Goal: Task Accomplishment & Management: Use online tool/utility

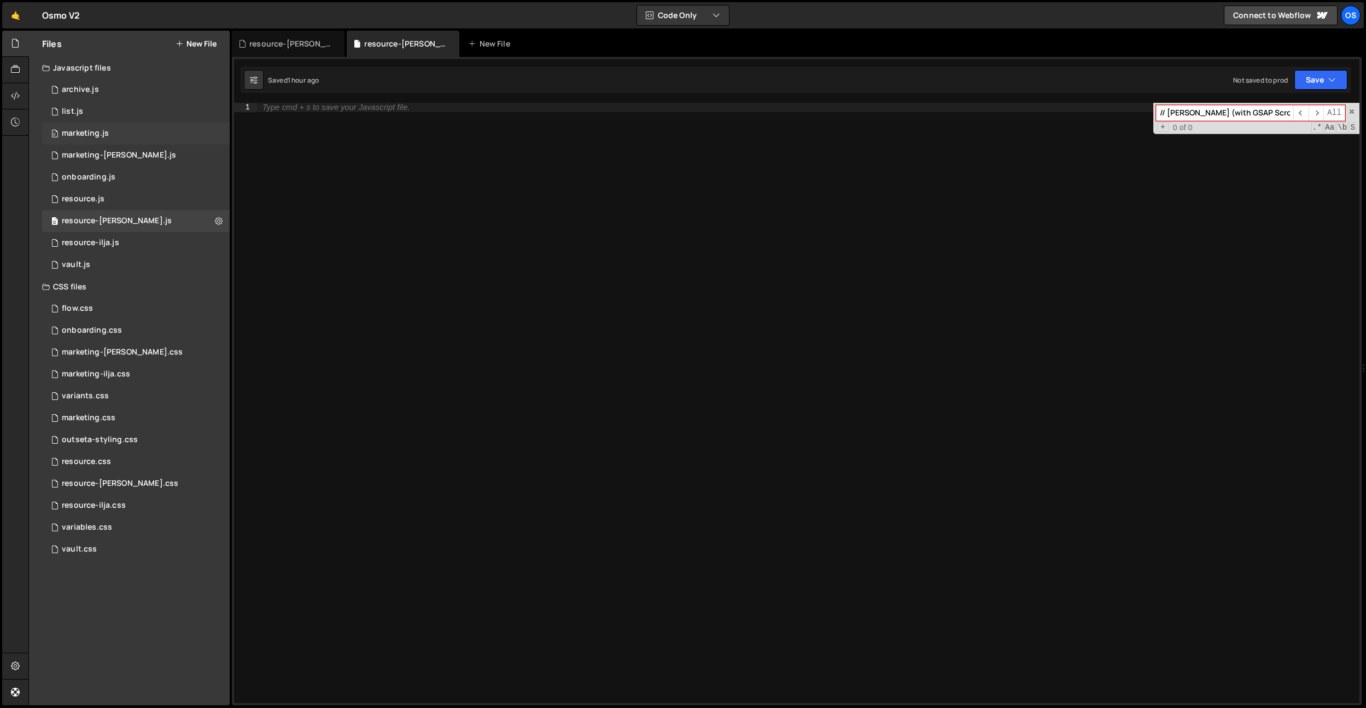
click at [106, 136] on div "marketing.js" at bounding box center [85, 134] width 47 height 10
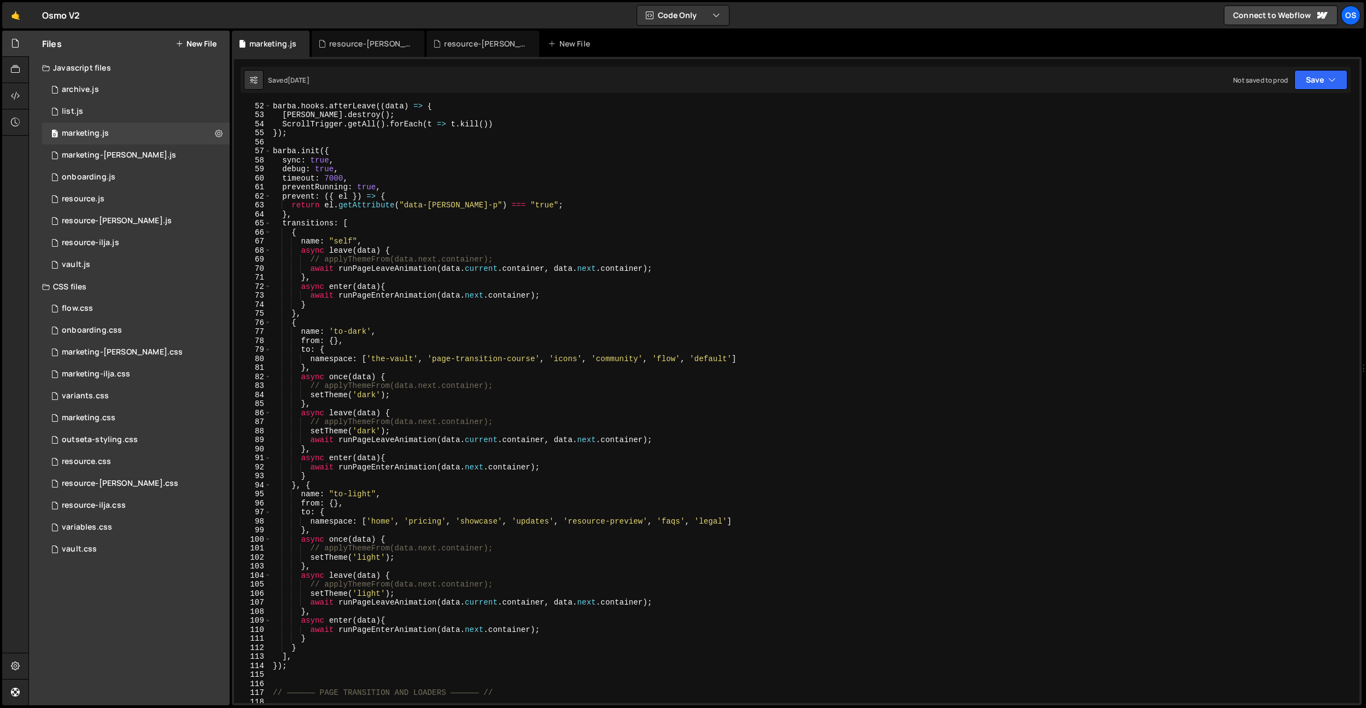
scroll to position [272, 0]
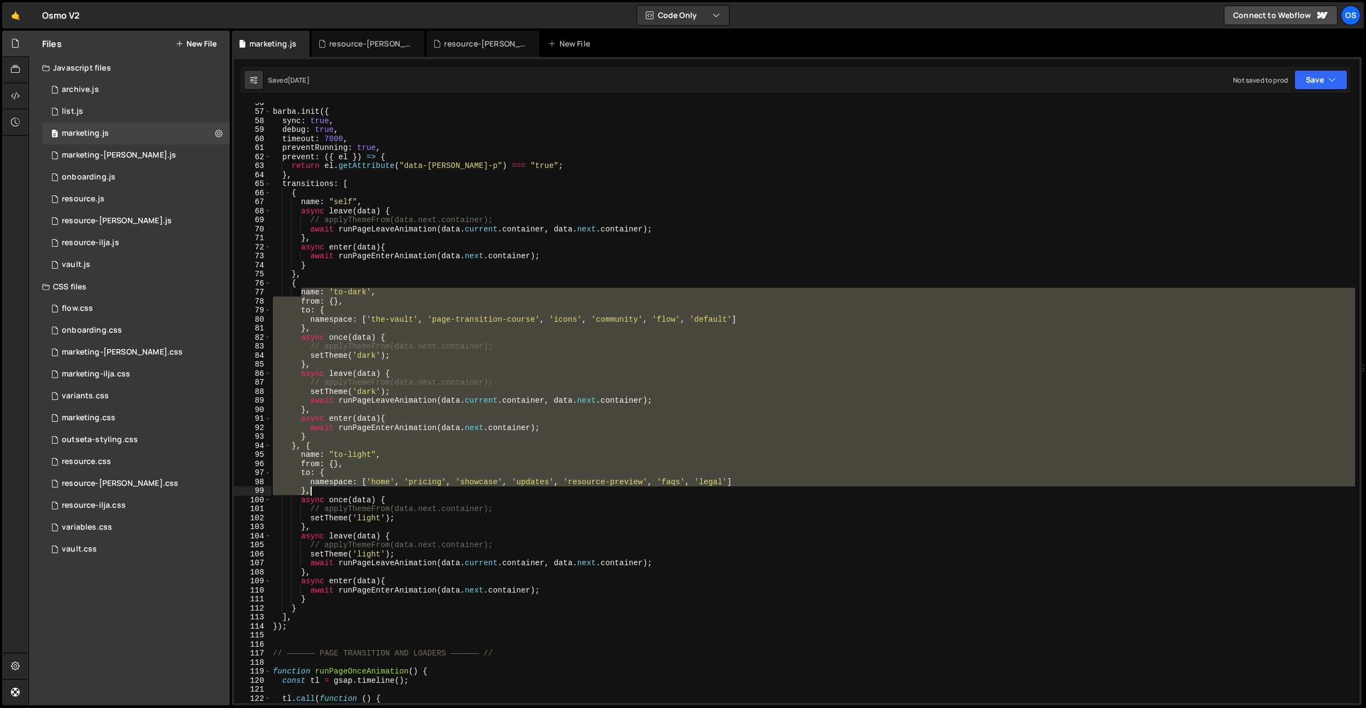
drag, startPoint x: 306, startPoint y: 292, endPoint x: 499, endPoint y: 492, distance: 278.1
click at [499, 492] on div "[PERSON_NAME] . init ({ sync : true , debug : true , timeout : 7000 , preventRu…" at bounding box center [813, 407] width 1085 height 618
click at [394, 358] on div "[PERSON_NAME] . init ({ sync : true , debug : true , timeout : 7000 , preventRu…" at bounding box center [813, 403] width 1085 height 600
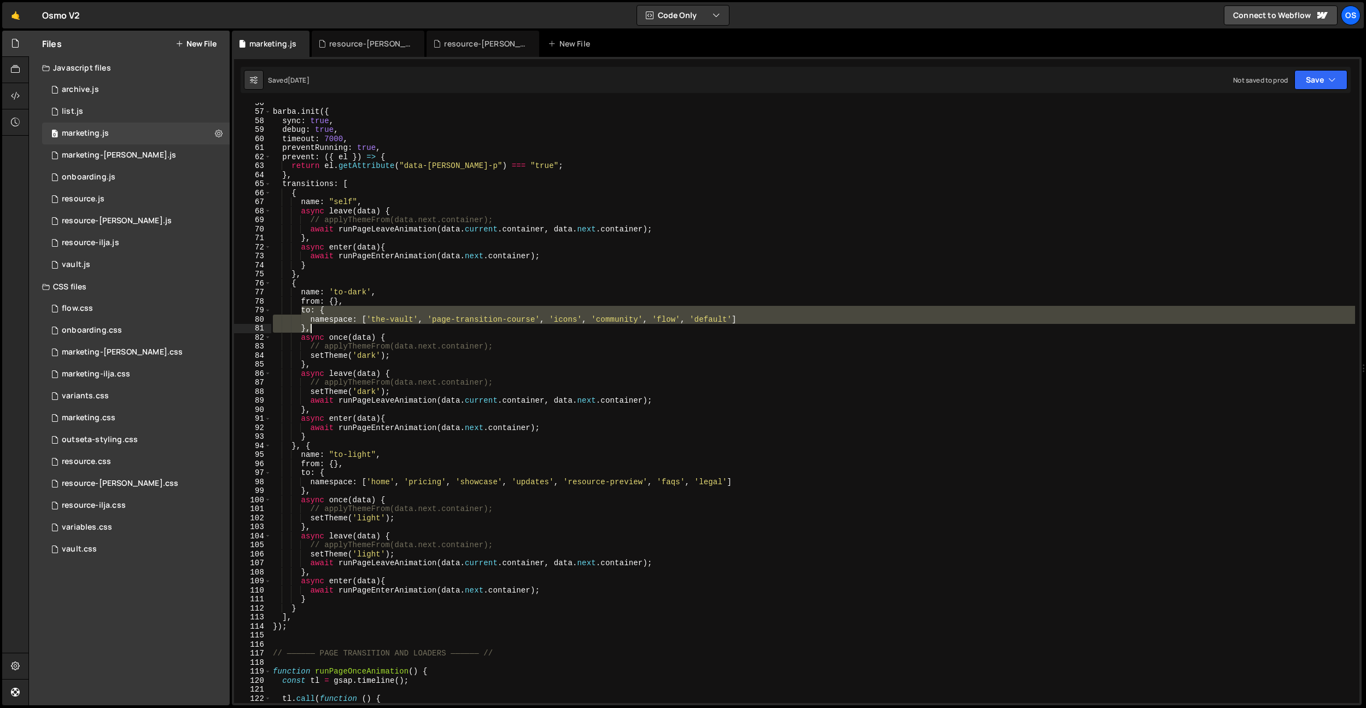
drag, startPoint x: 299, startPoint y: 313, endPoint x: 330, endPoint y: 328, distance: 34.5
click at [330, 328] on div "[PERSON_NAME] . init ({ sync : true , debug : true , timeout : 7000 , preventRu…" at bounding box center [813, 407] width 1085 height 618
click at [336, 329] on div "[PERSON_NAME] . init ({ sync : true , debug : true , timeout : 7000 , preventRu…" at bounding box center [813, 403] width 1085 height 600
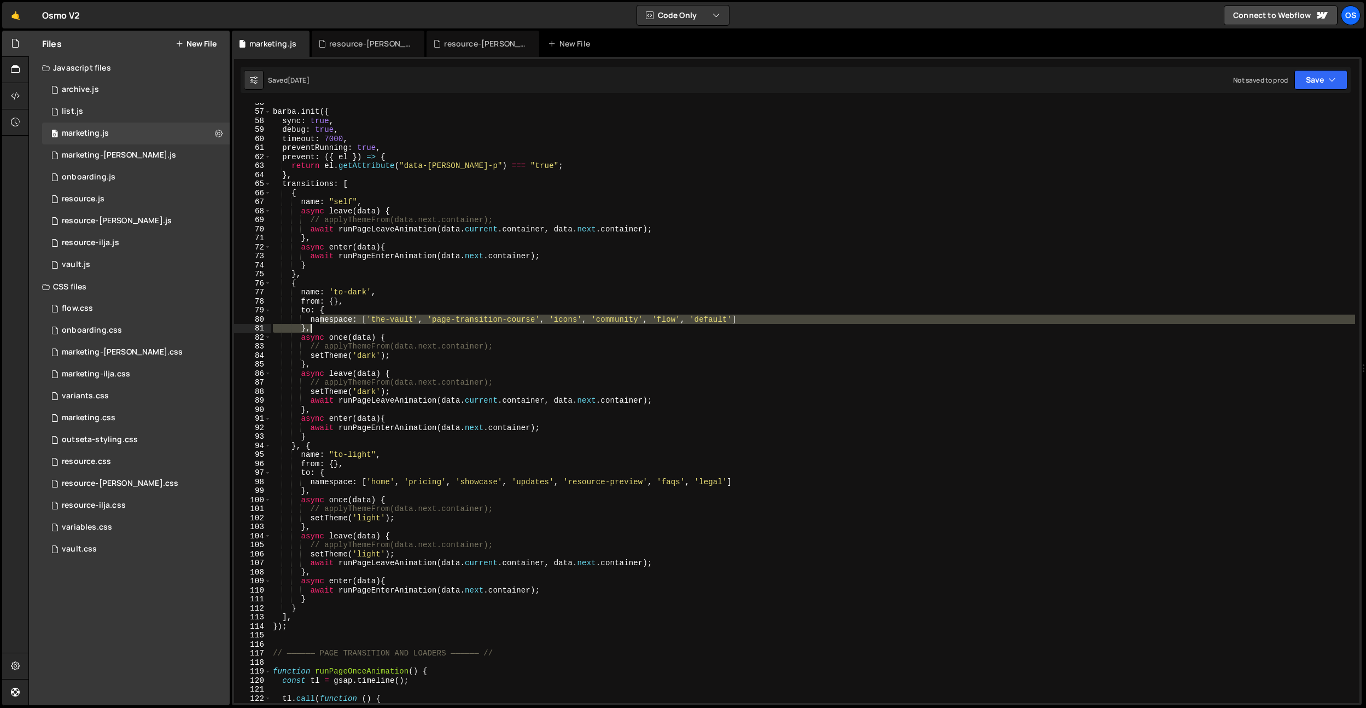
drag, startPoint x: 321, startPoint y: 322, endPoint x: 681, endPoint y: 358, distance: 362.3
click at [868, 324] on div "[PERSON_NAME] . init ({ sync : true , debug : true , timeout : 7000 , preventRu…" at bounding box center [813, 407] width 1085 height 618
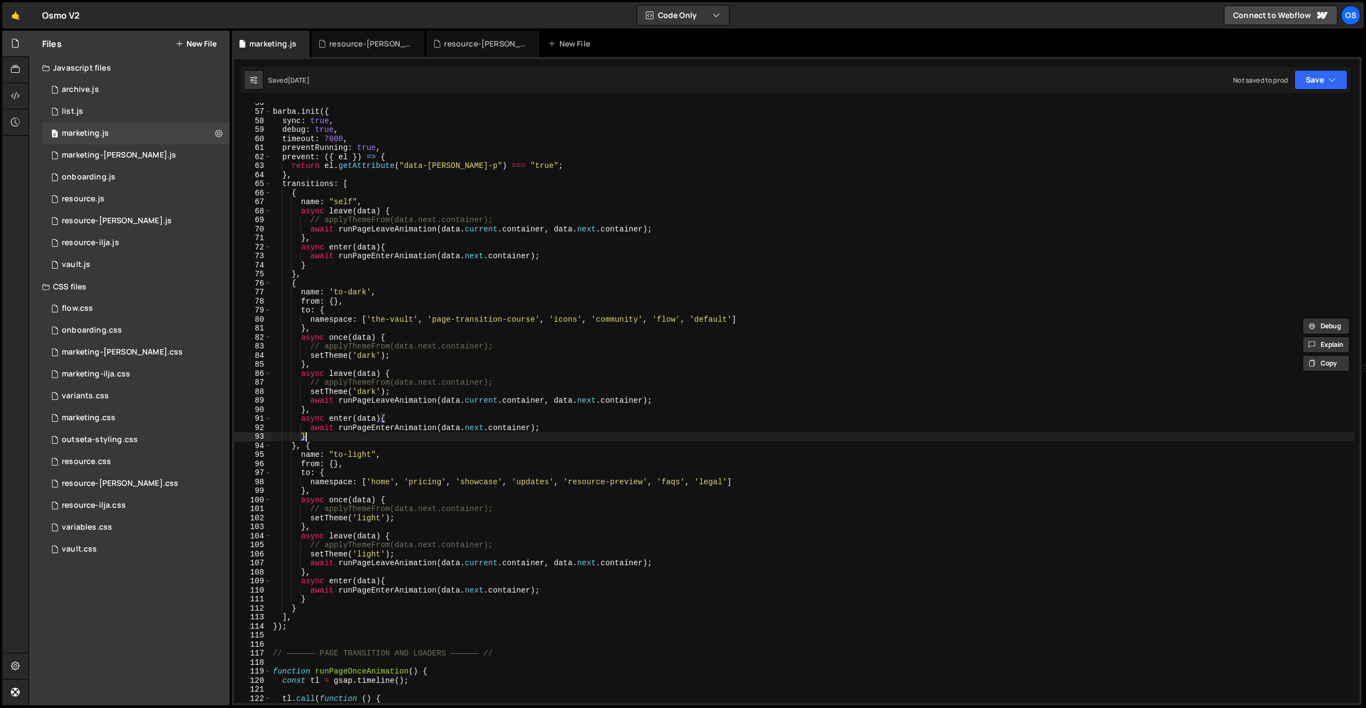
click at [361, 434] on div "[PERSON_NAME] . init ({ sync : true , debug : true , timeout : 7000 , preventRu…" at bounding box center [813, 407] width 1085 height 618
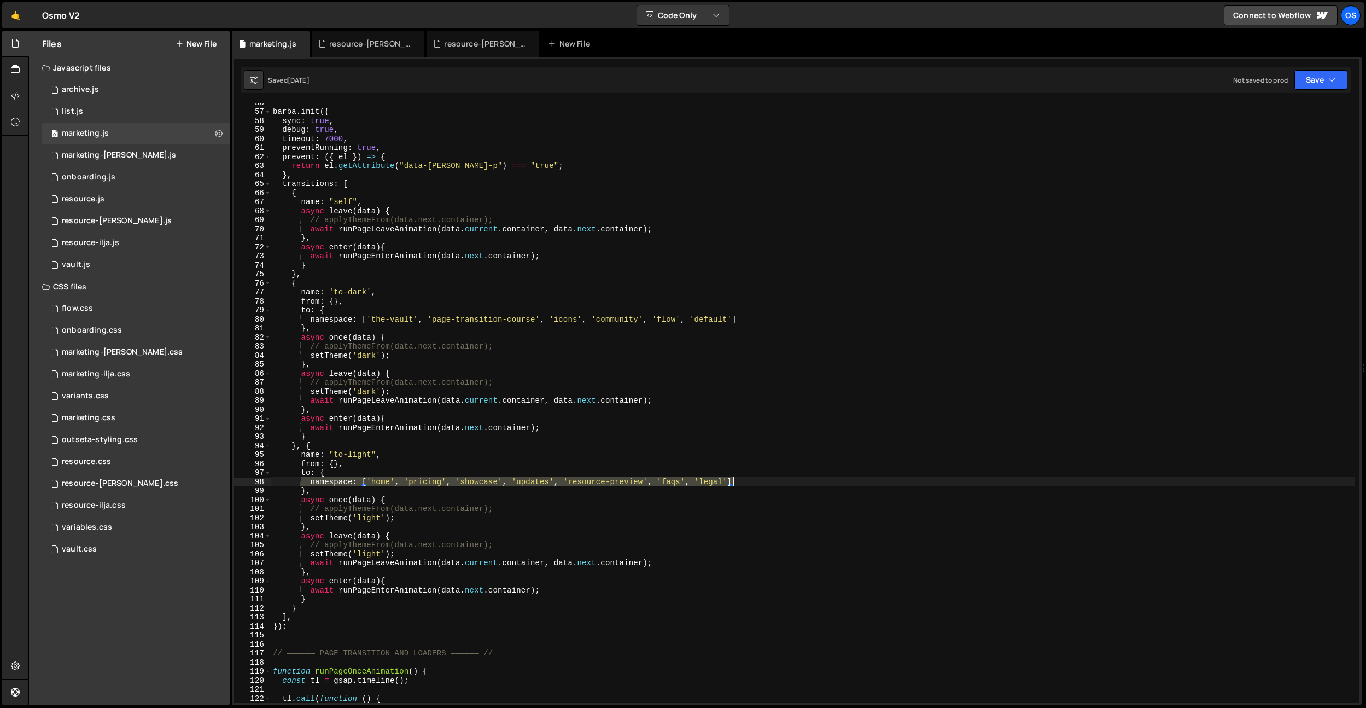
drag, startPoint x: 336, startPoint y: 482, endPoint x: 765, endPoint y: 485, distance: 428.9
click at [765, 485] on div "[PERSON_NAME] . init ({ sync : true , debug : true , timeout : 7000 , preventRu…" at bounding box center [813, 407] width 1085 height 618
click at [458, 359] on div "[PERSON_NAME] . init ({ sync : true , debug : true , timeout : 7000 , preventRu…" at bounding box center [813, 407] width 1085 height 618
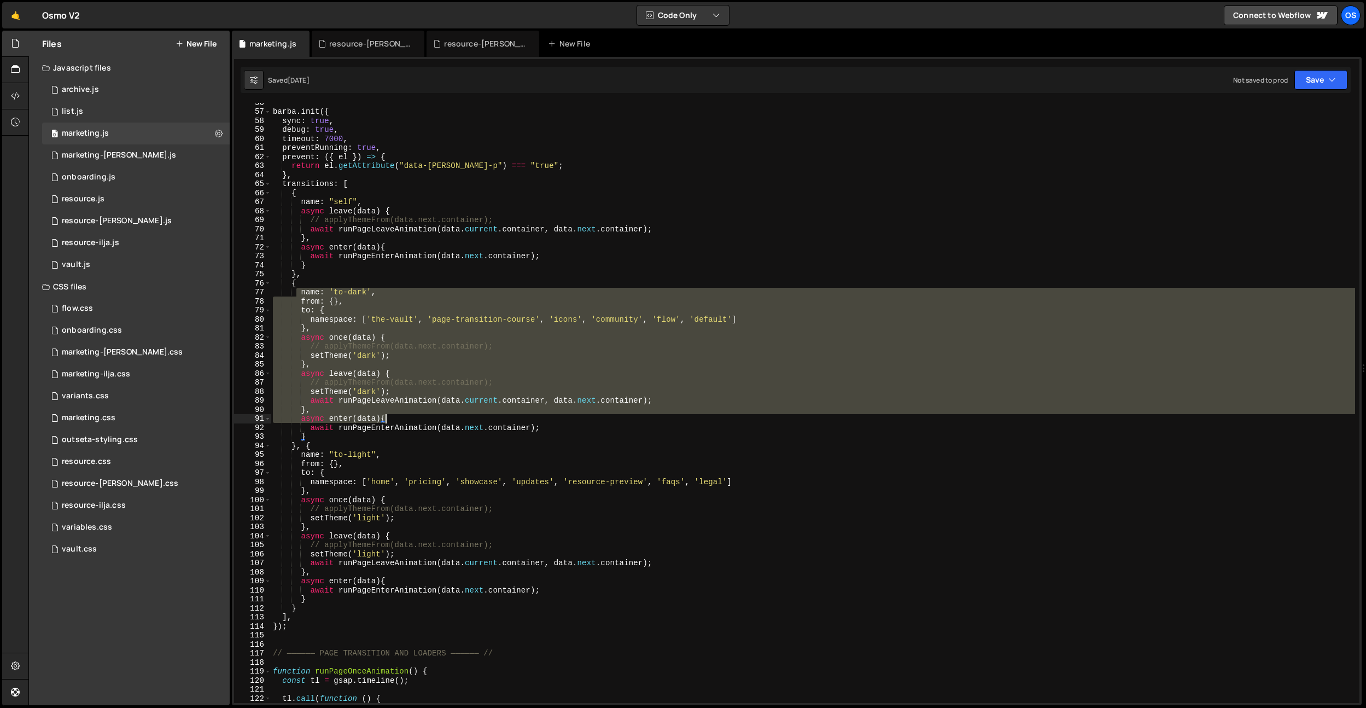
drag, startPoint x: 296, startPoint y: 291, endPoint x: 549, endPoint y: 422, distance: 285.0
click at [550, 423] on div "[PERSON_NAME] . init ({ sync : true , debug : true , timeout : 7000 , preventRu…" at bounding box center [813, 407] width 1085 height 618
click at [329, 347] on div "[PERSON_NAME] . init ({ sync : true , debug : true , timeout : 7000 , preventRu…" at bounding box center [813, 403] width 1085 height 600
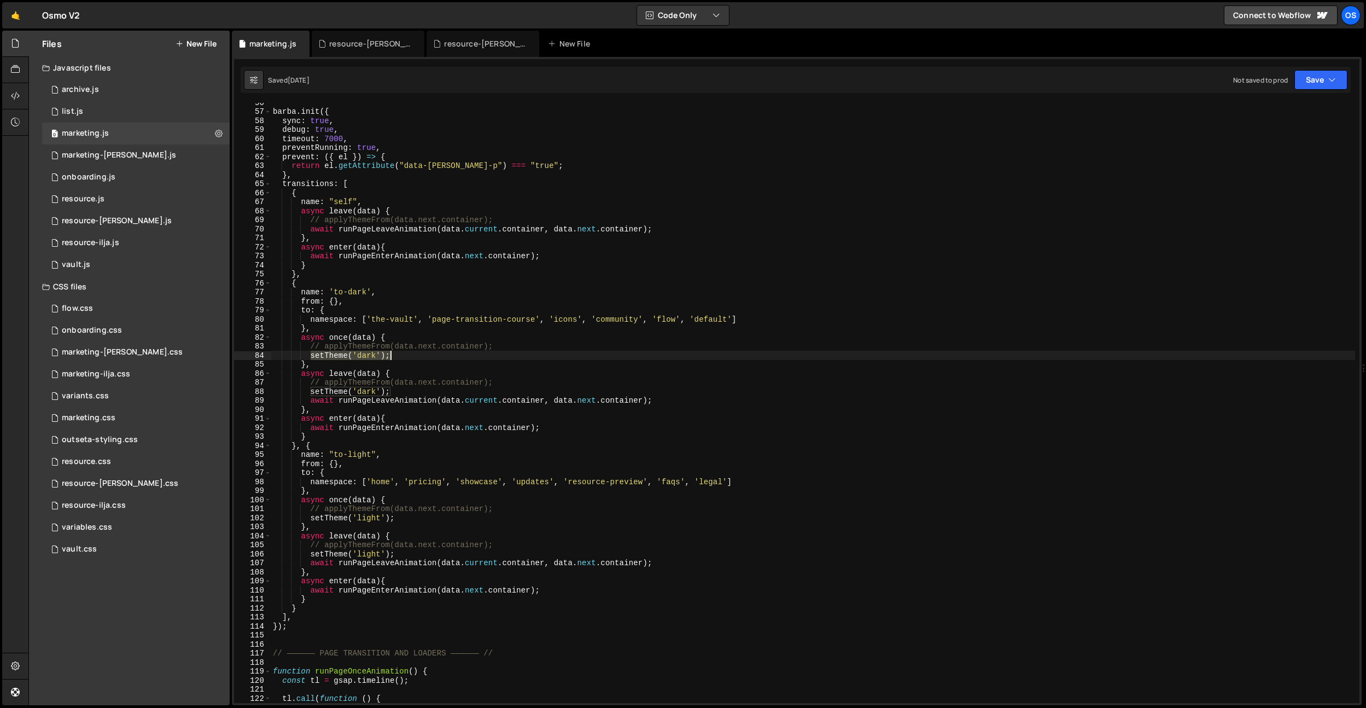
drag, startPoint x: 357, startPoint y: 358, endPoint x: 459, endPoint y: 359, distance: 101.8
click at [459, 359] on div "[PERSON_NAME] . init ({ sync : true , debug : true , timeout : 7000 , preventRu…" at bounding box center [813, 407] width 1085 height 618
type textarea "setTheme('dark');"
